Goal: Task Accomplishment & Management: Use online tool/utility

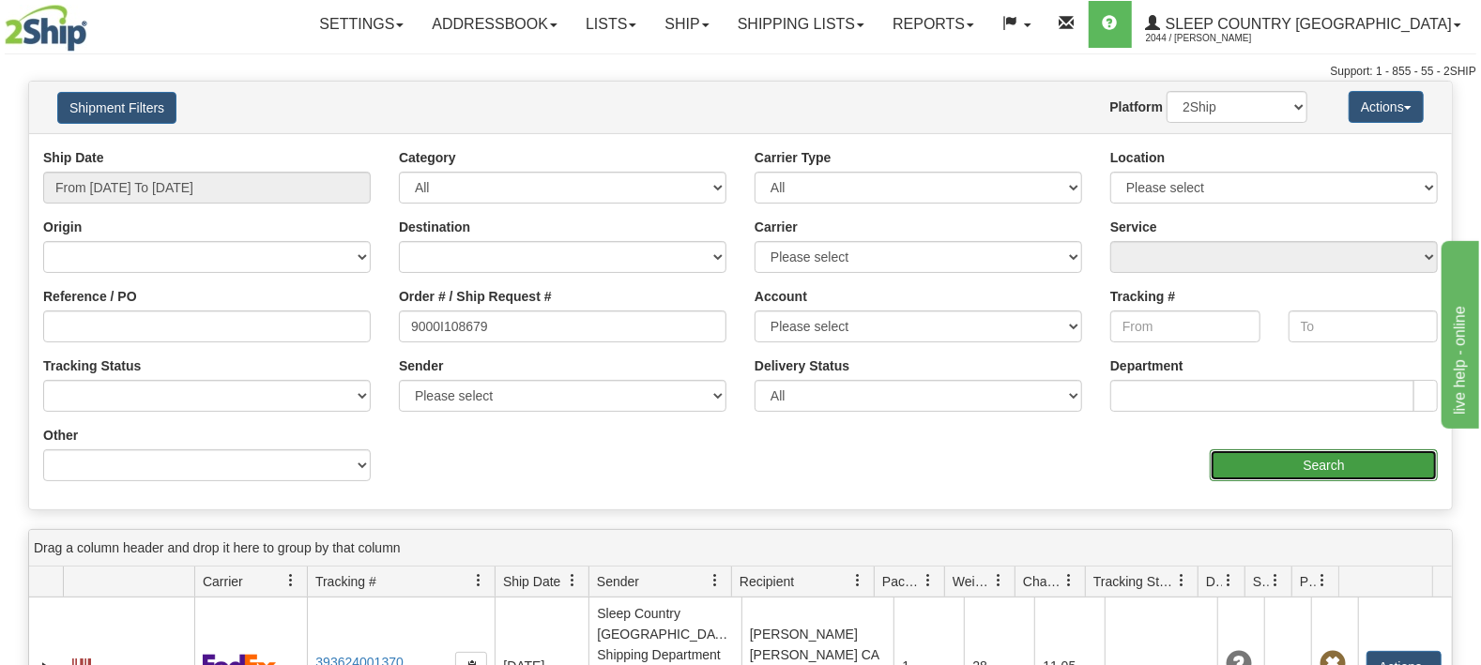
click at [1350, 462] on input "Search" at bounding box center [1324, 466] width 228 height 32
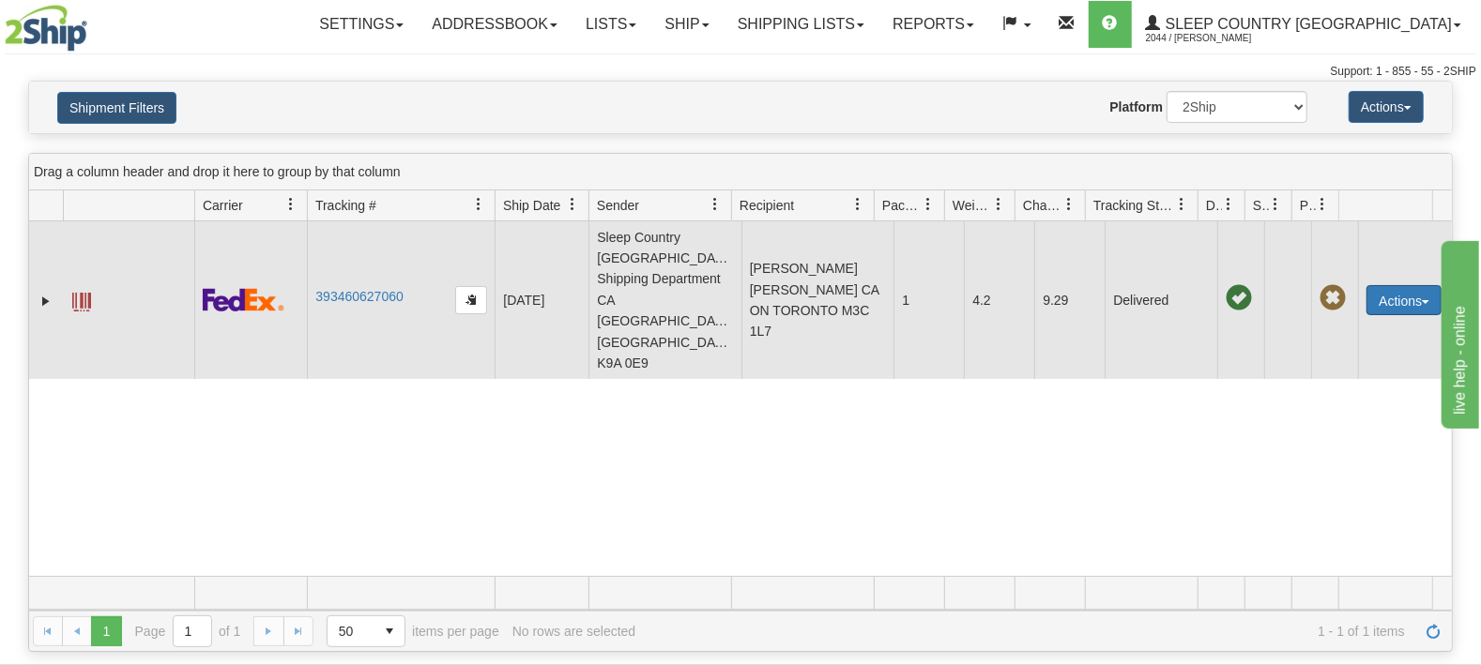
click at [1388, 285] on button "Actions" at bounding box center [1404, 300] width 75 height 30
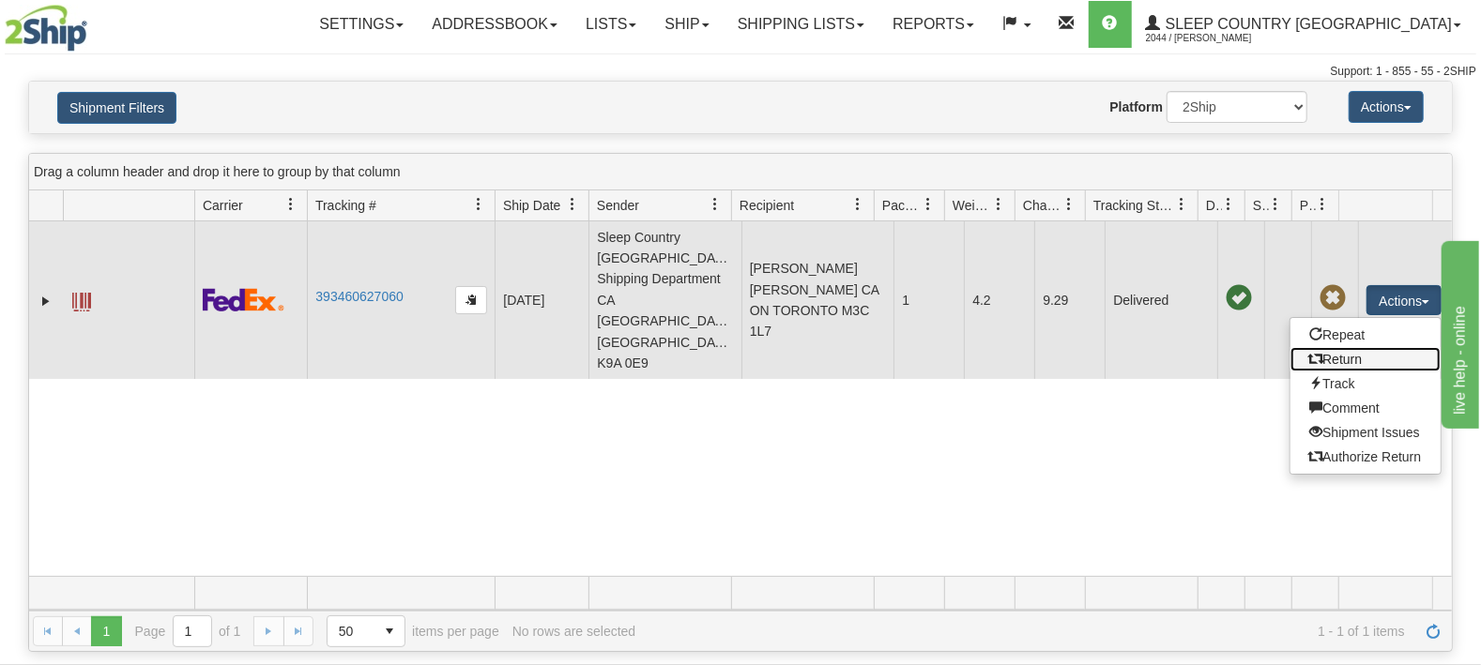
click at [1379, 347] on link "Return" at bounding box center [1366, 359] width 150 height 24
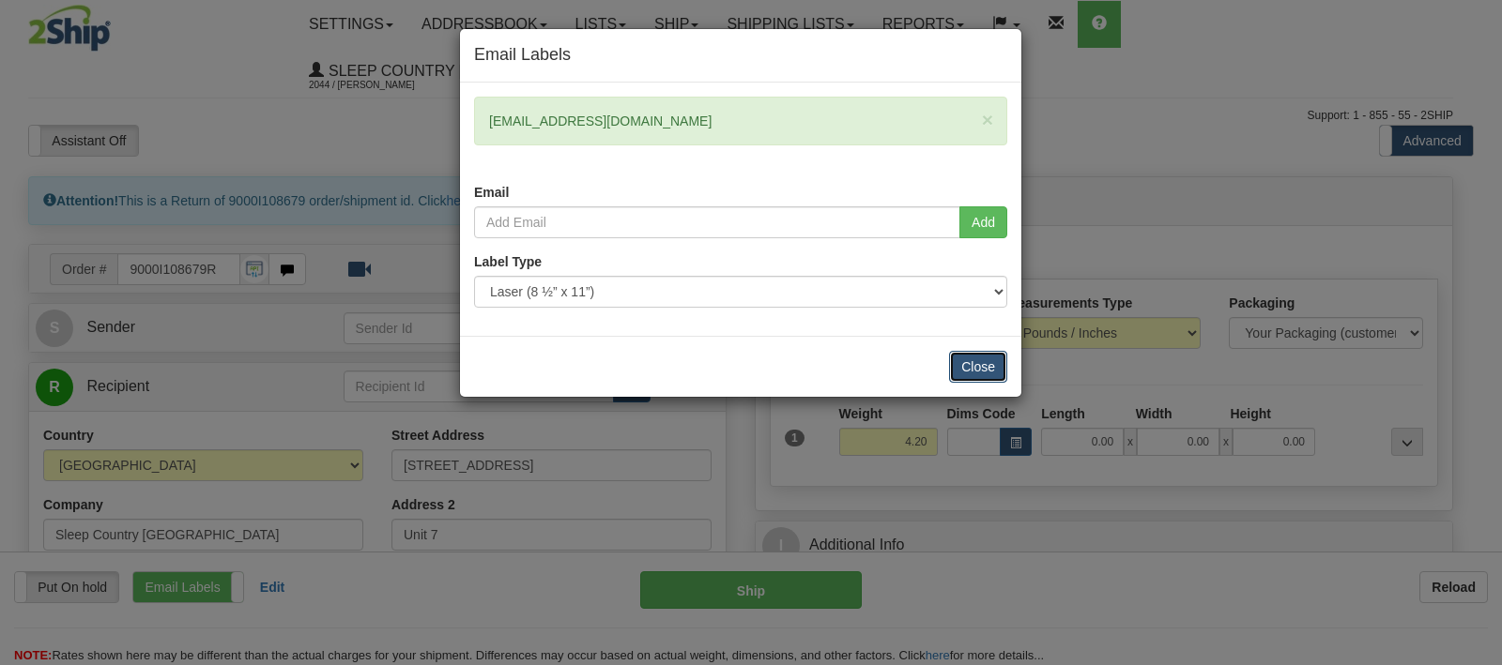
click at [976, 364] on button "Close" at bounding box center [978, 367] width 58 height 32
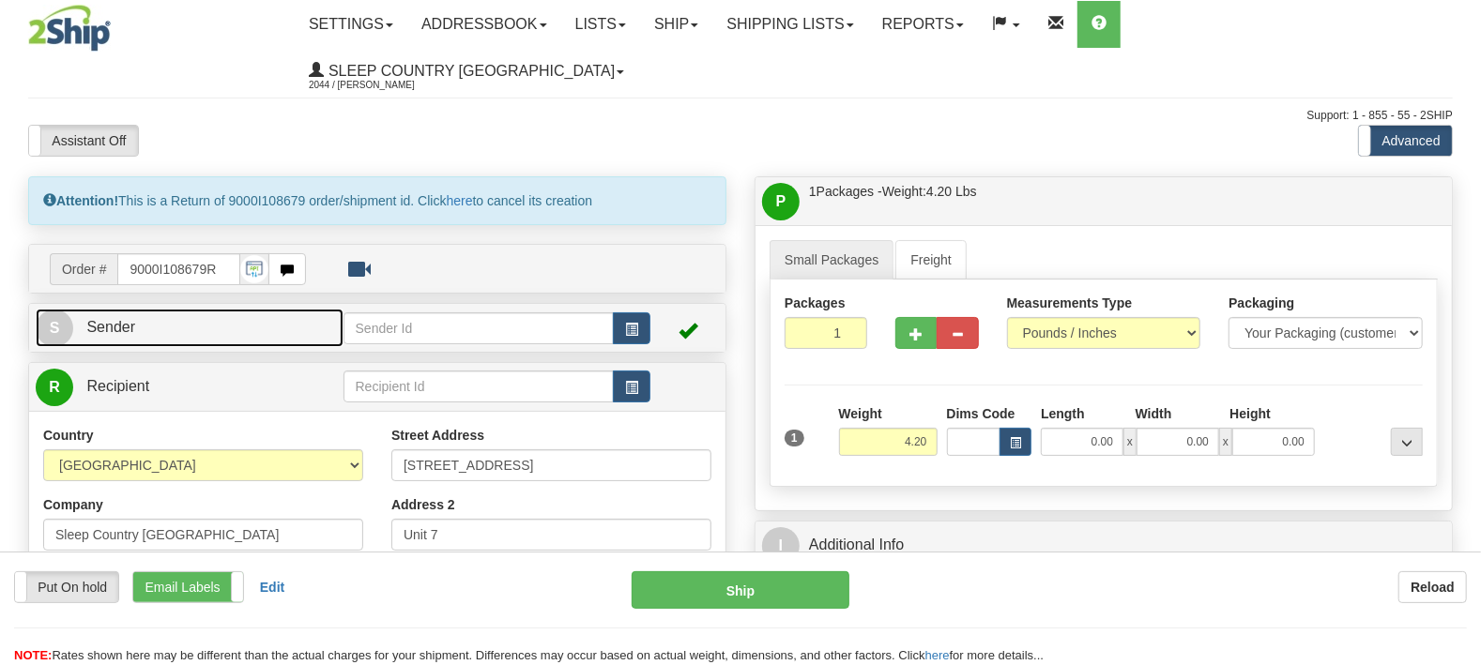
click at [189, 309] on link "S Sender" at bounding box center [190, 328] width 308 height 38
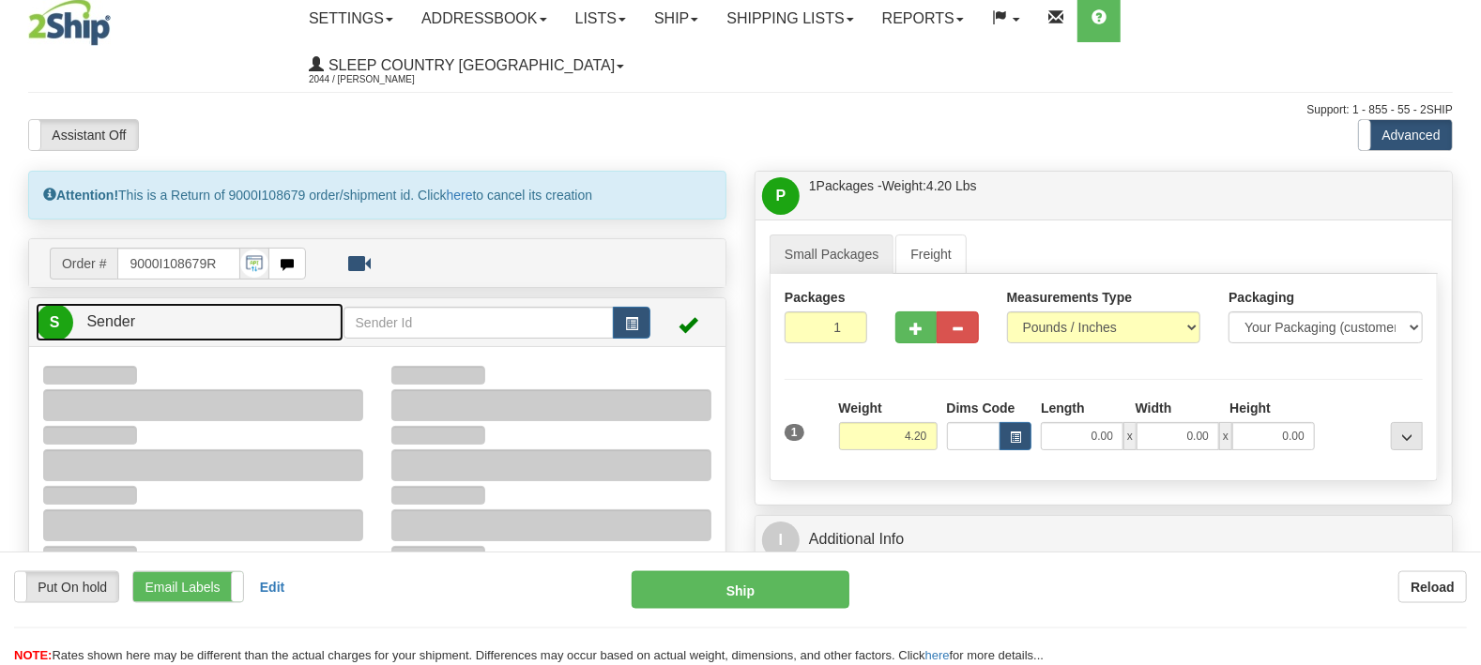
type input "10:57"
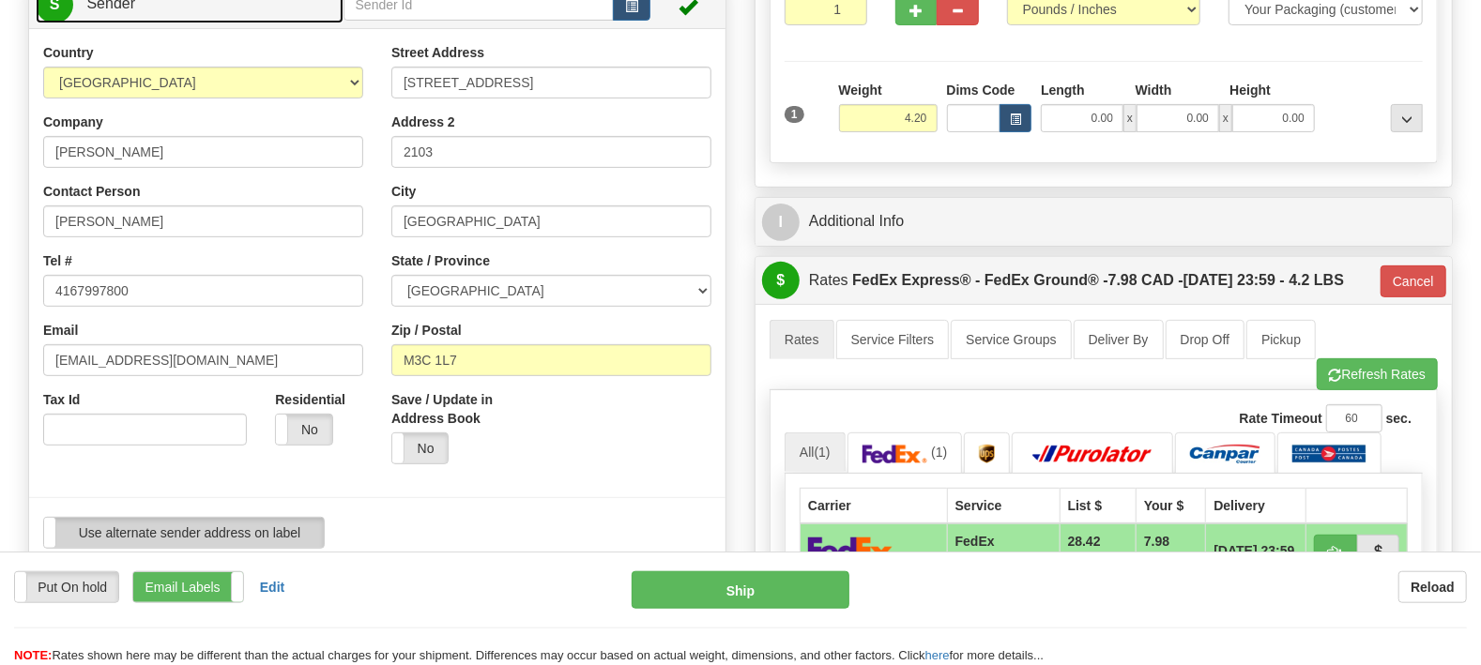
scroll to position [394, 0]
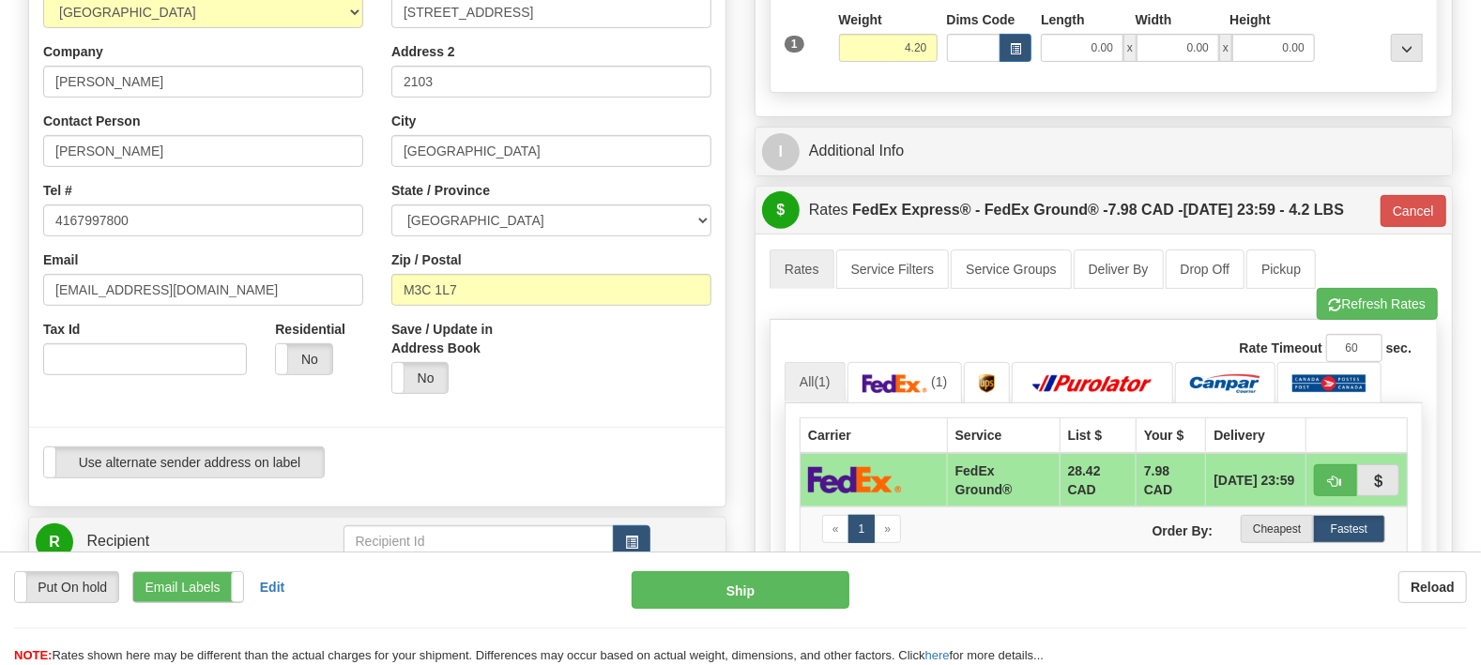
click at [275, 320] on div "Residential Yes No" at bounding box center [319, 347] width 88 height 55
click at [292, 344] on label "No" at bounding box center [303, 359] width 55 height 30
type input "92"
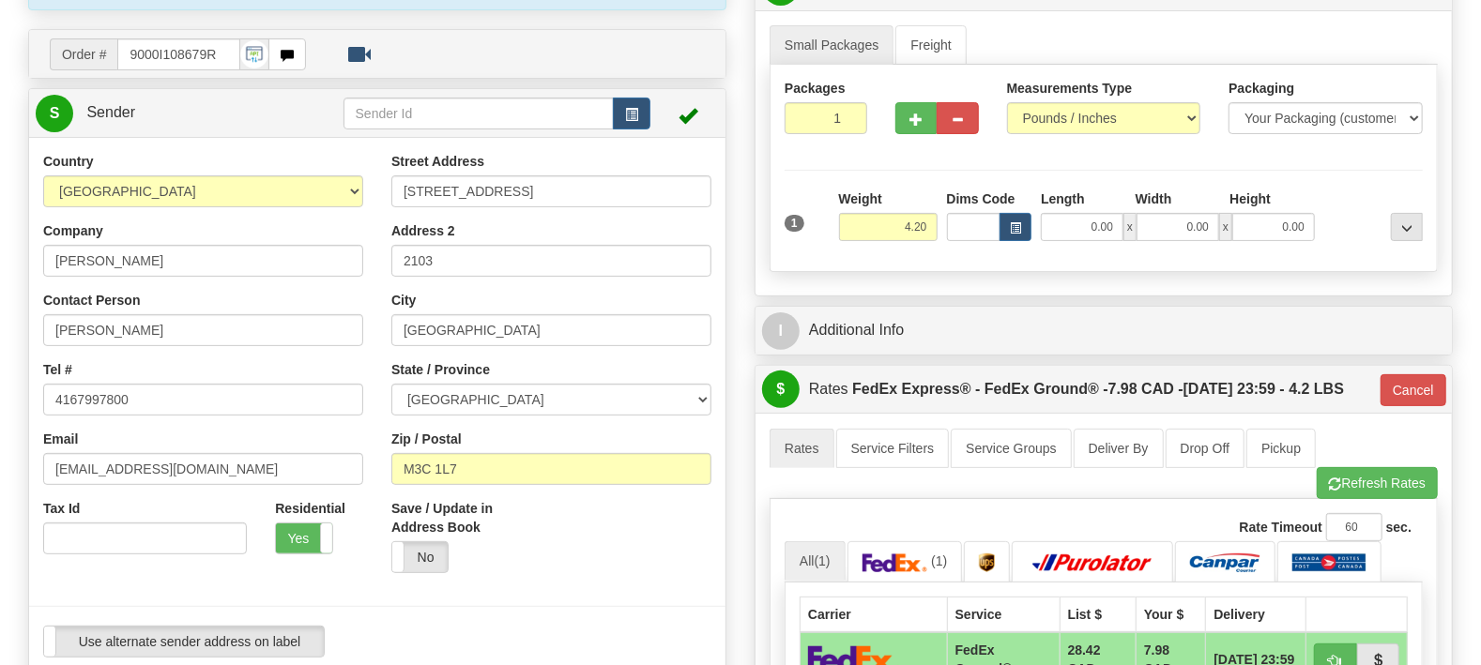
scroll to position [0, 0]
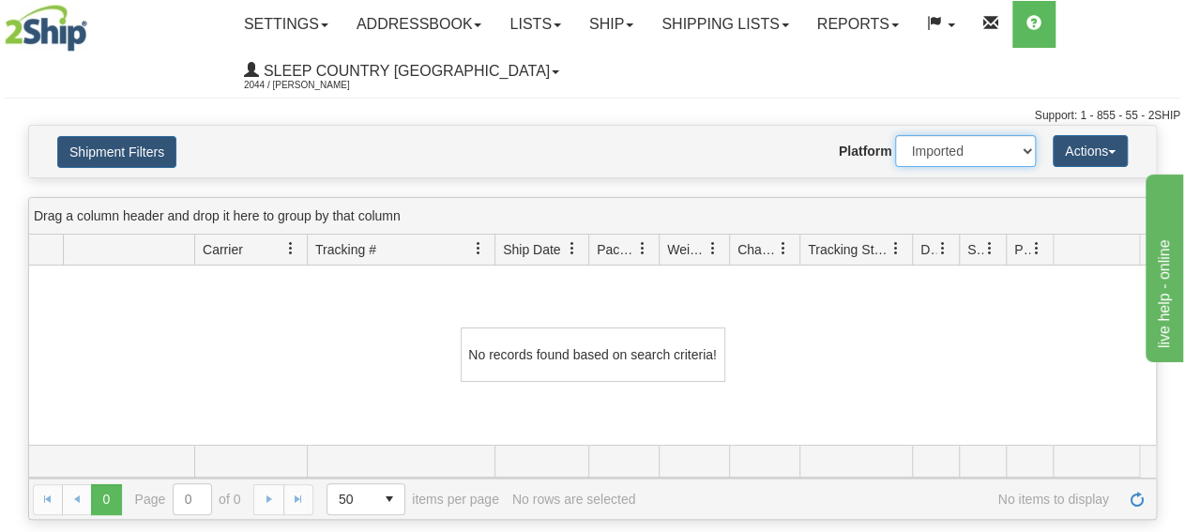
click option "Imported" at bounding box center [0, 0] width 0 height 0
click at [895, 135] on select "2Ship Imported" at bounding box center [965, 151] width 141 height 32
select select "0"
click option "2Ship" at bounding box center [0, 0] width 0 height 0
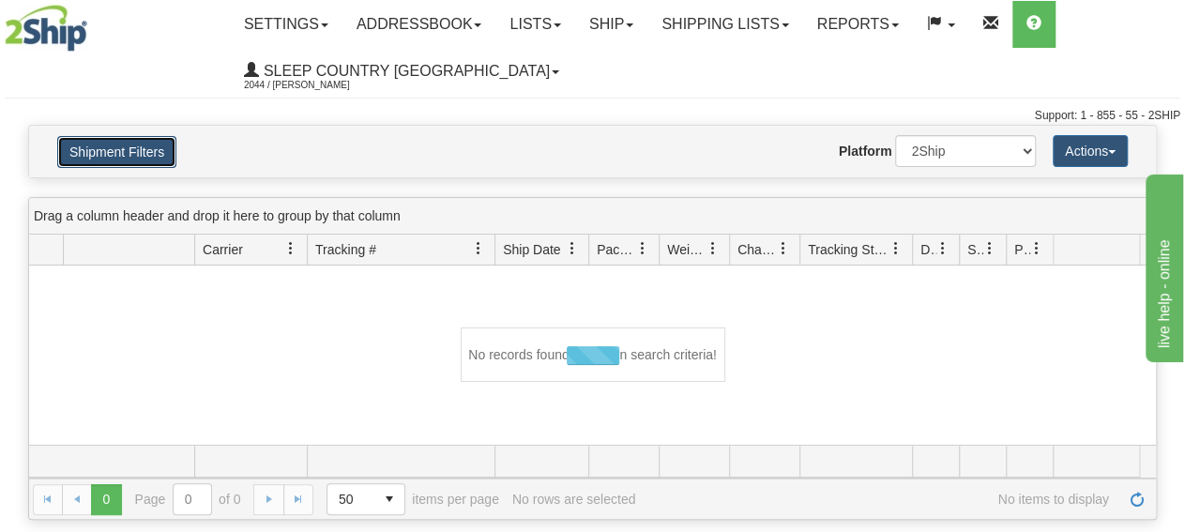
click at [128, 154] on button "Shipment Filters" at bounding box center [116, 152] width 119 height 32
